Goal: Transaction & Acquisition: Purchase product/service

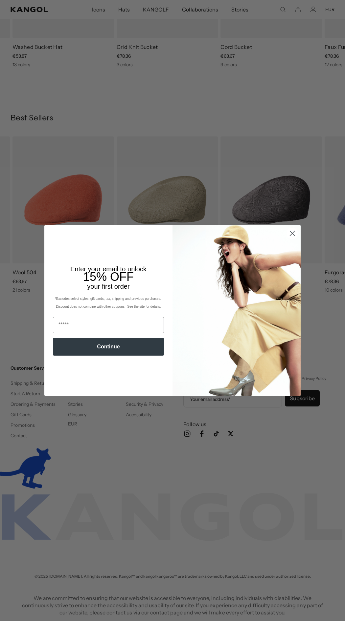
scroll to position [0, 135]
